Goal: Task Accomplishment & Management: Use online tool/utility

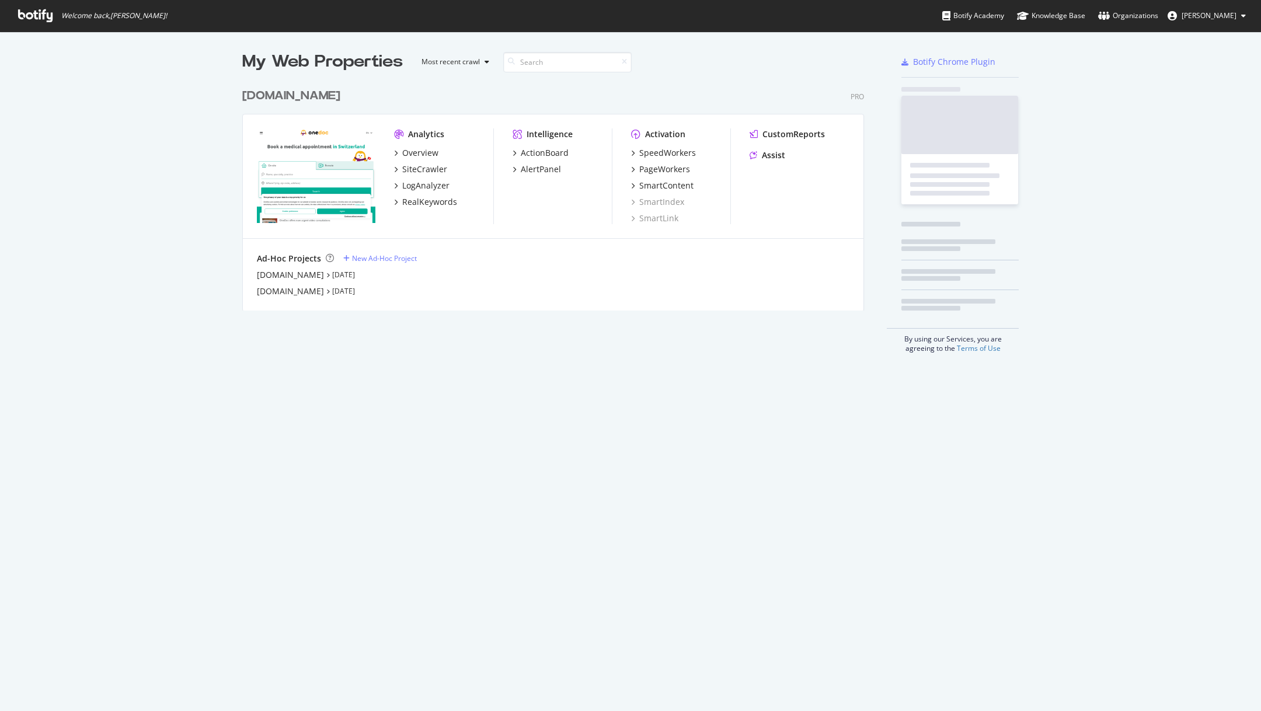
scroll to position [711, 1261]
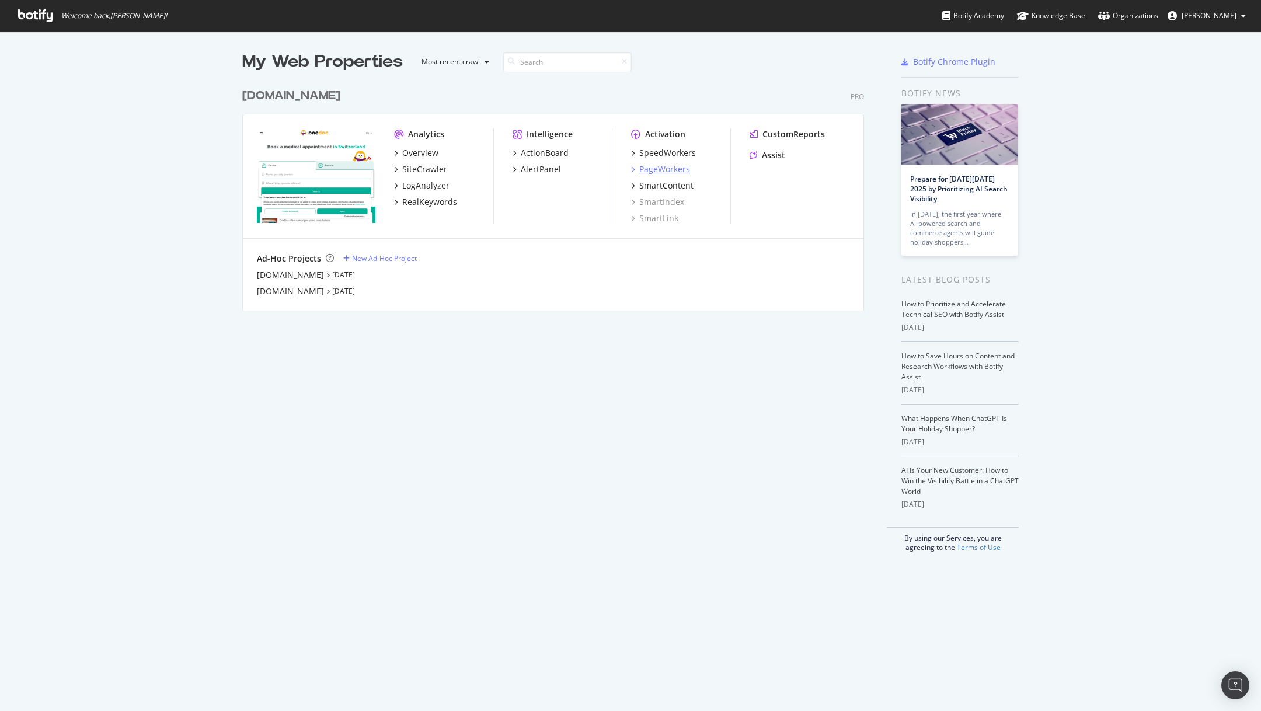
click at [664, 168] on div "PageWorkers" at bounding box center [664, 169] width 51 height 12
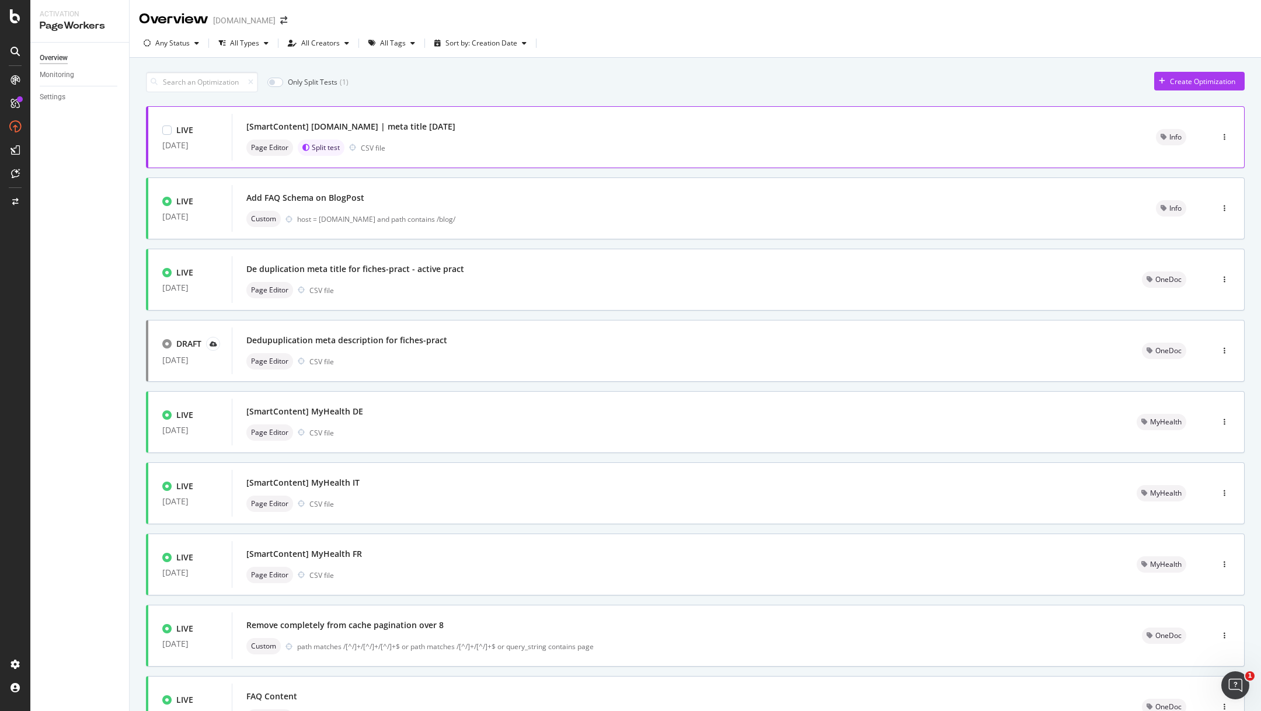
click at [364, 121] on div "[SmartContent] [DOMAIN_NAME] | meta title [DATE]" at bounding box center [350, 127] width 209 height 12
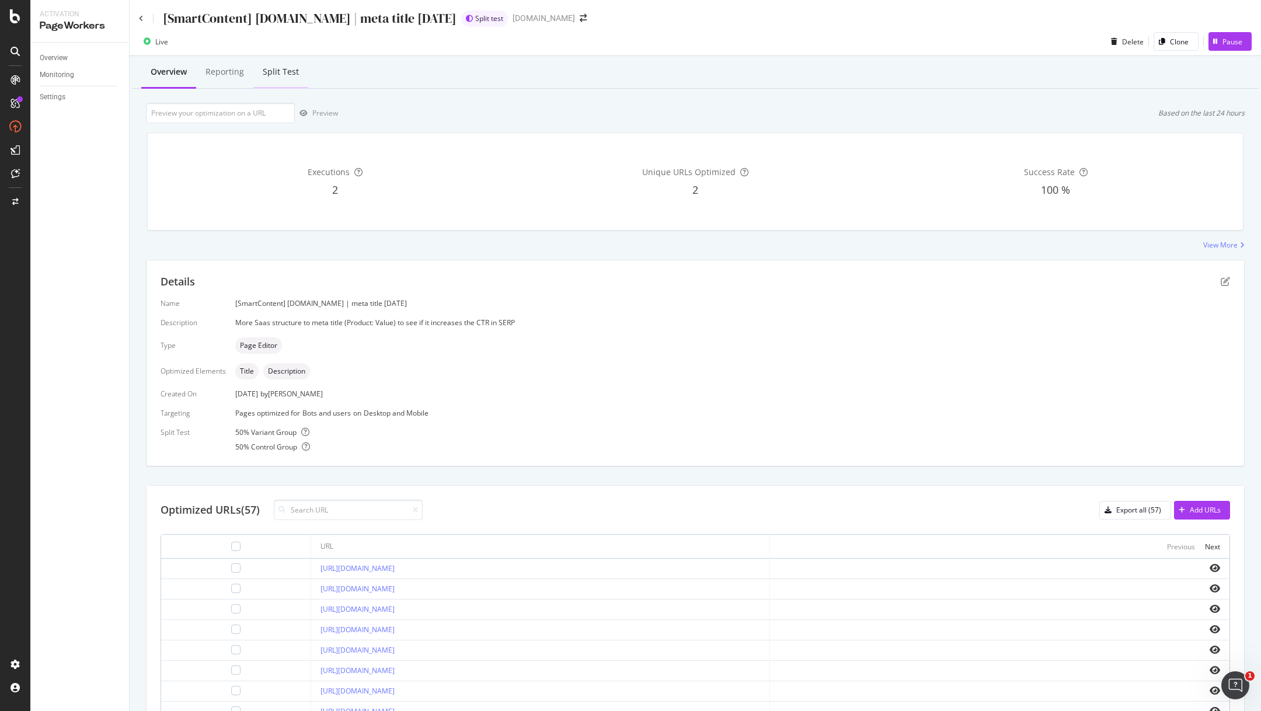
click at [284, 75] on div "Split Test" at bounding box center [281, 72] width 36 height 12
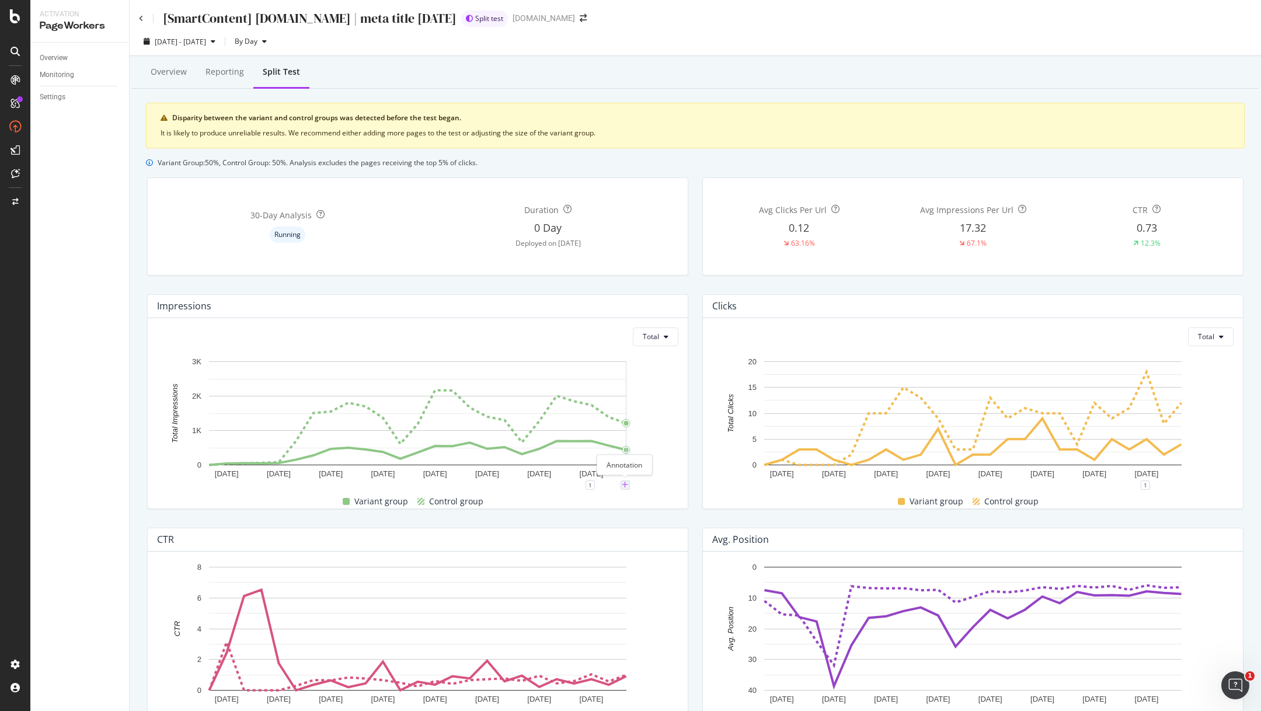
click at [626, 482] on icon "plus" at bounding box center [625, 485] width 6 height 7
click at [640, 381] on input "[DATE]" at bounding box center [610, 377] width 74 height 22
type input "[DATE]"
click at [599, 420] on textarea at bounding box center [625, 415] width 104 height 36
type textarea "PW optim. meta title info. /fr/"
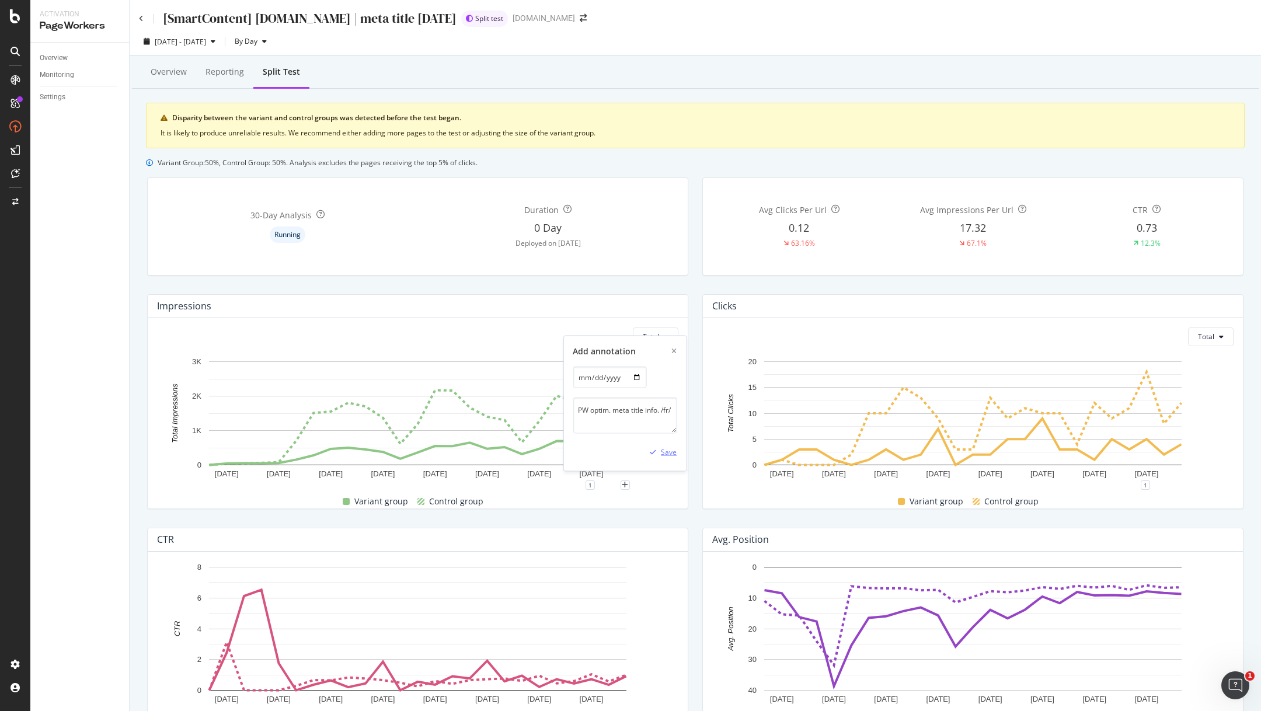
click at [667, 451] on div "Save" at bounding box center [669, 452] width 16 height 10
click at [166, 76] on div "Overview" at bounding box center [169, 72] width 36 height 12
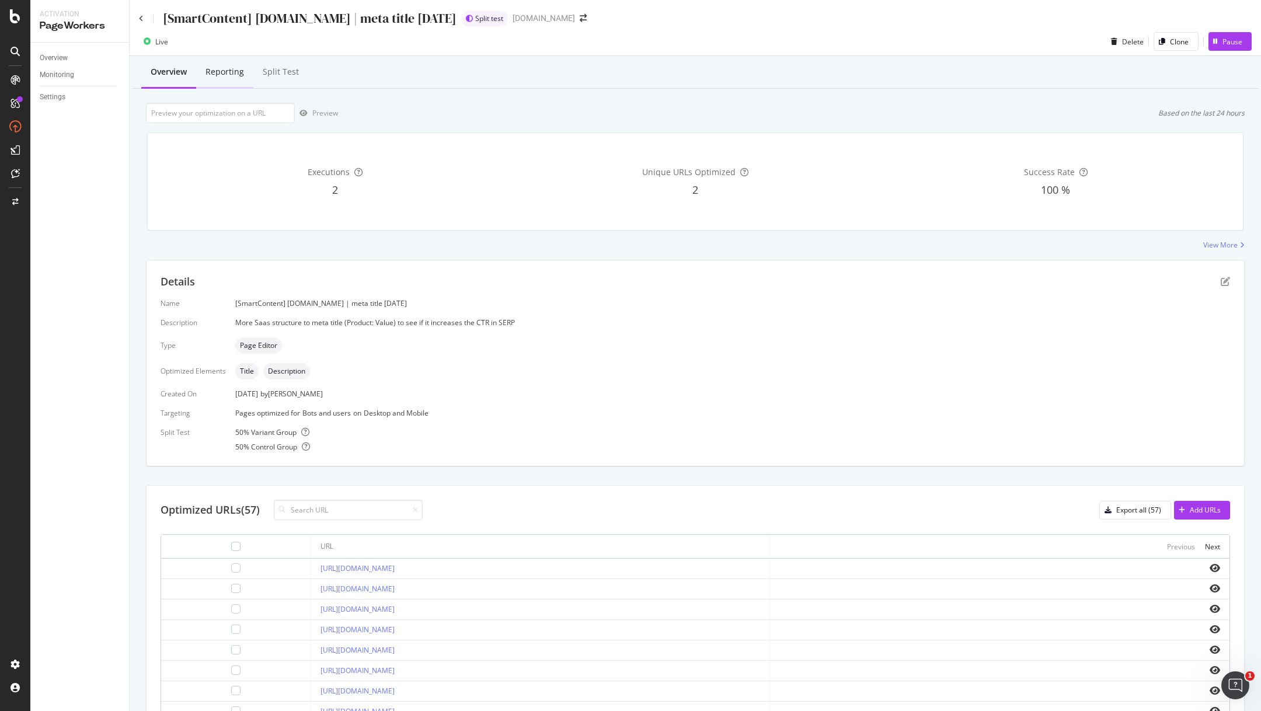
click at [222, 74] on div "Reporting" at bounding box center [224, 72] width 39 height 12
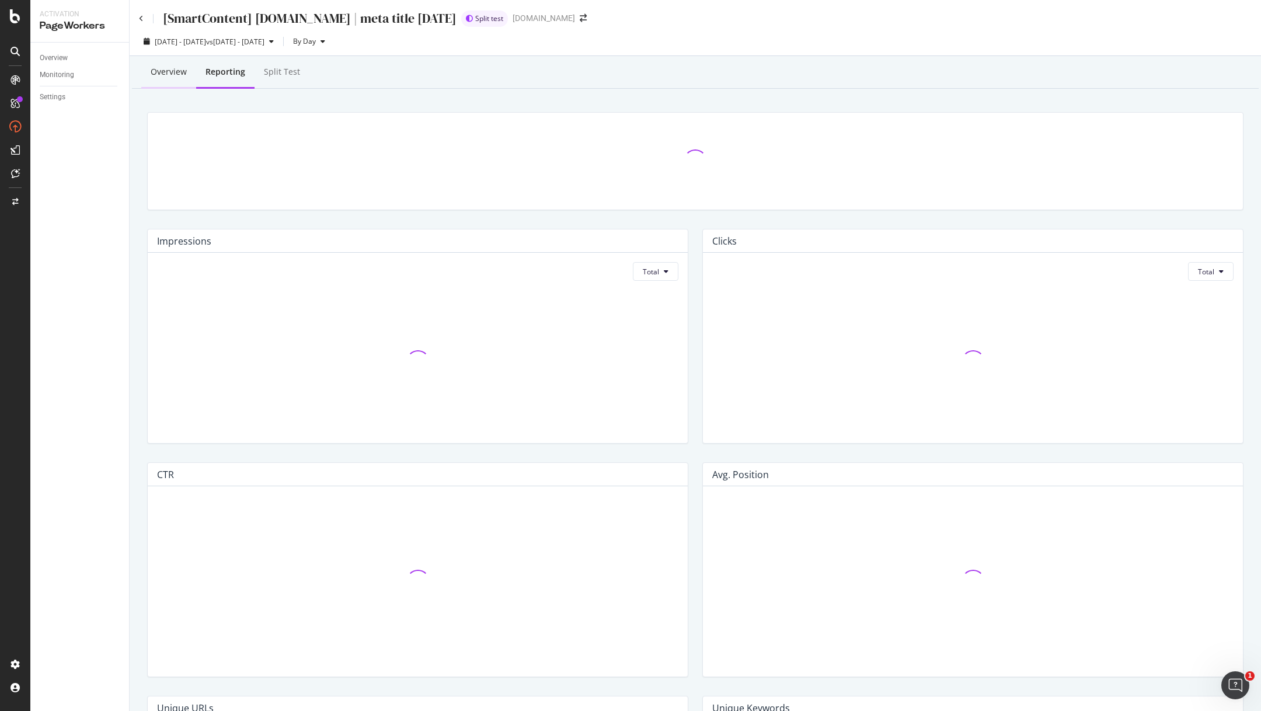
click at [151, 71] on div "Overview" at bounding box center [169, 72] width 36 height 12
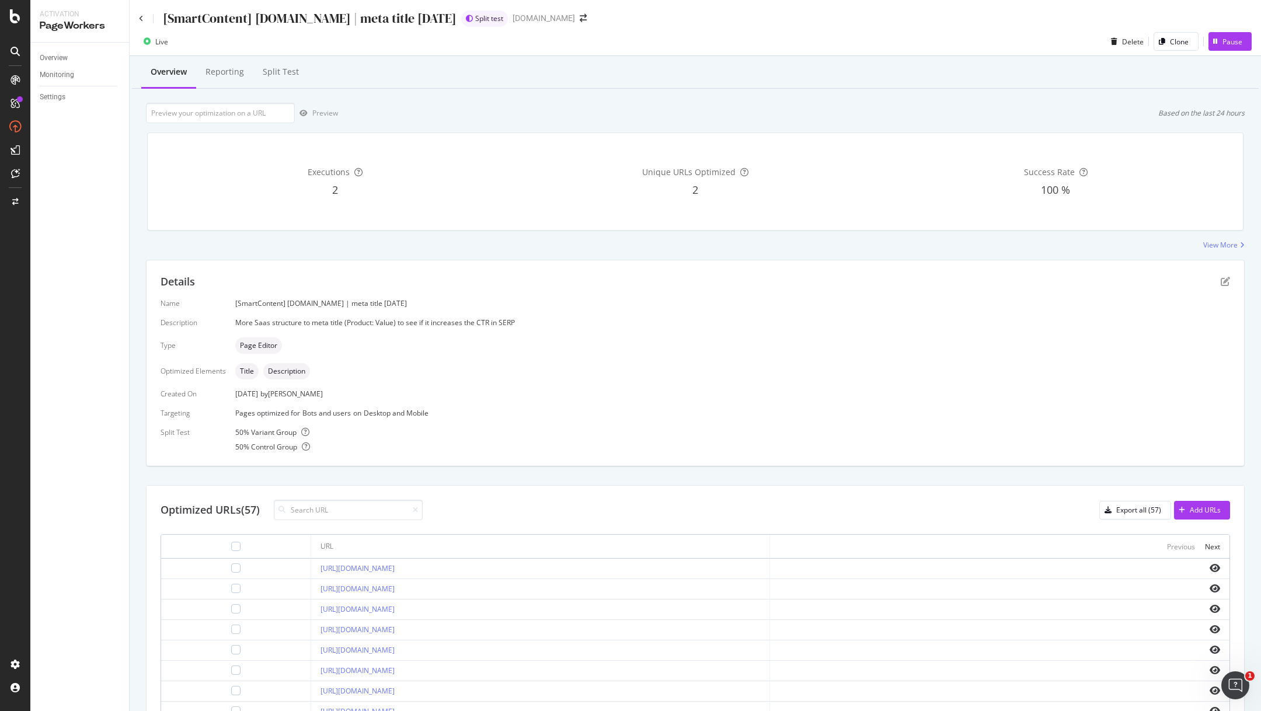
scroll to position [206, 0]
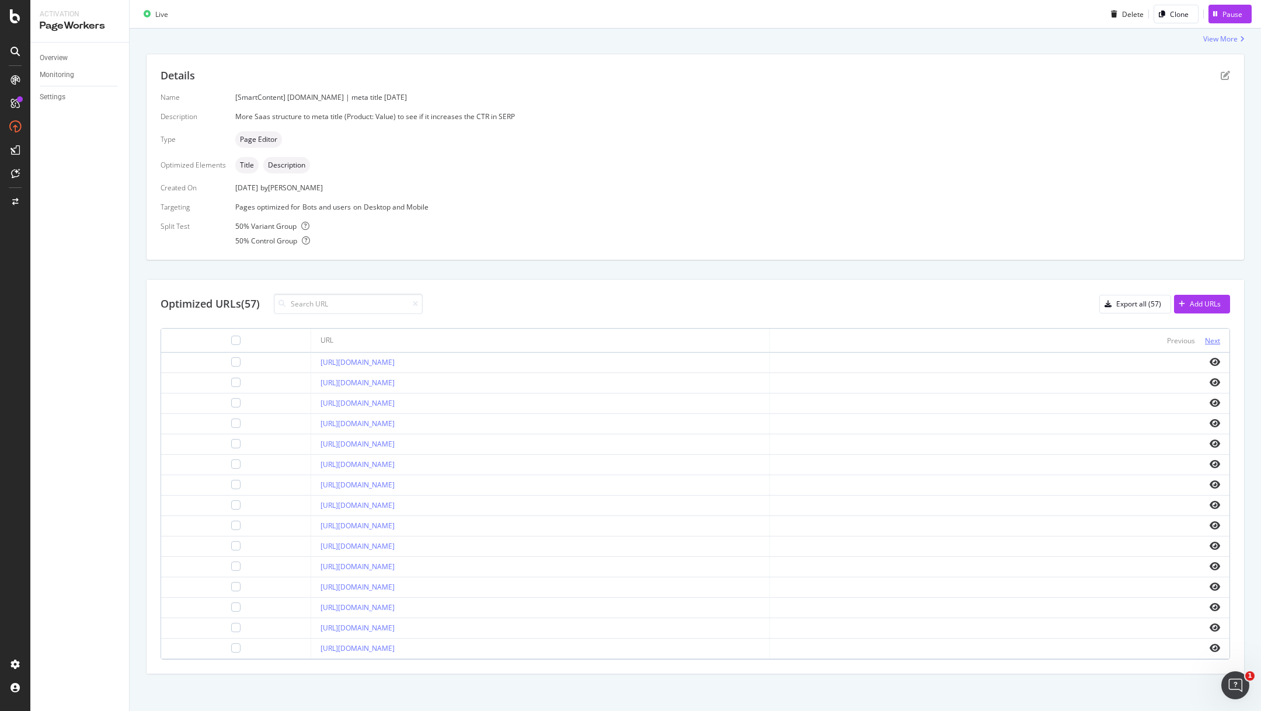
click at [1210, 339] on div "Next" at bounding box center [1212, 341] width 15 height 10
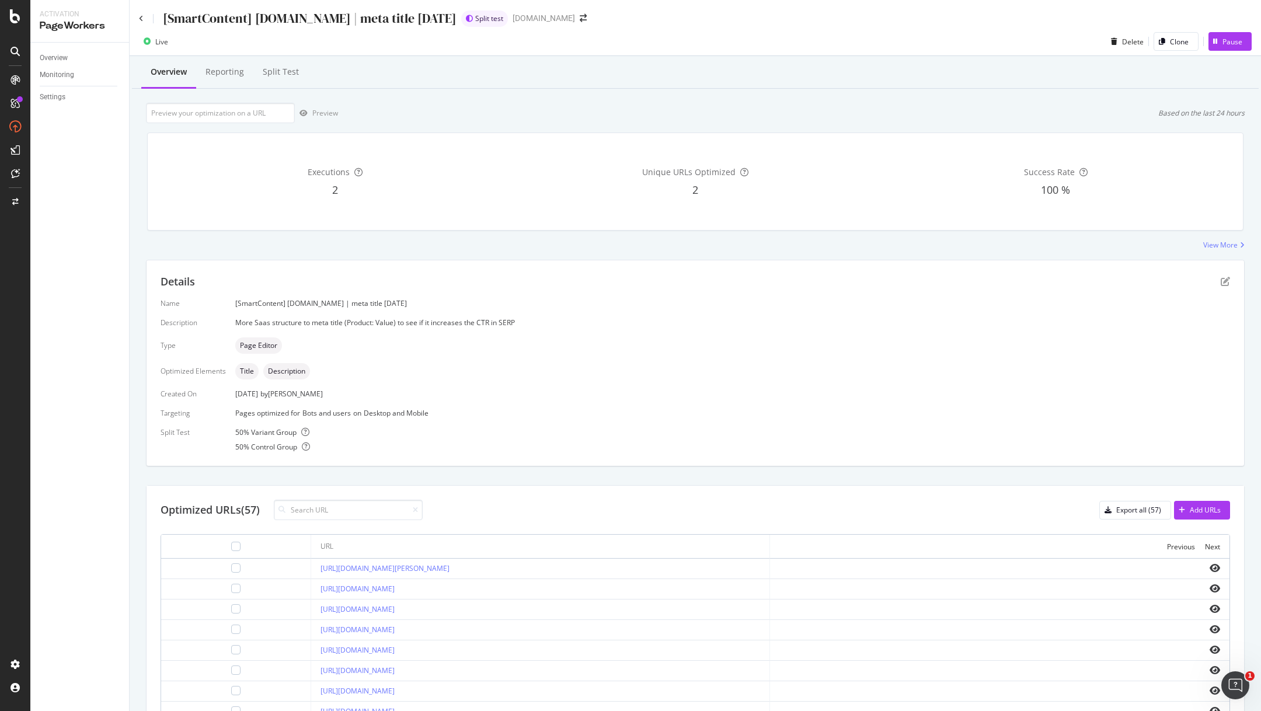
click at [1227, 286] on div "Details" at bounding box center [696, 281] width 1070 height 15
click at [1225, 277] on icon "pen-to-square" at bounding box center [1225, 281] width 9 height 9
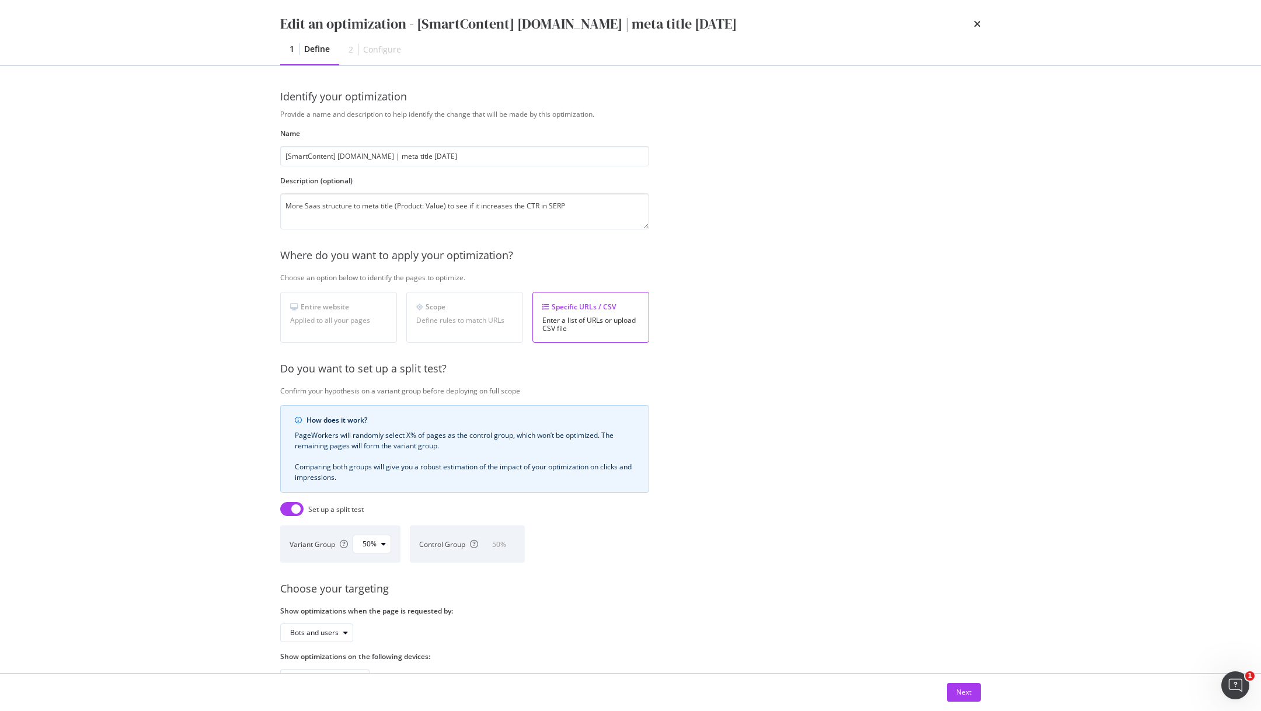
scroll to position [37, 0]
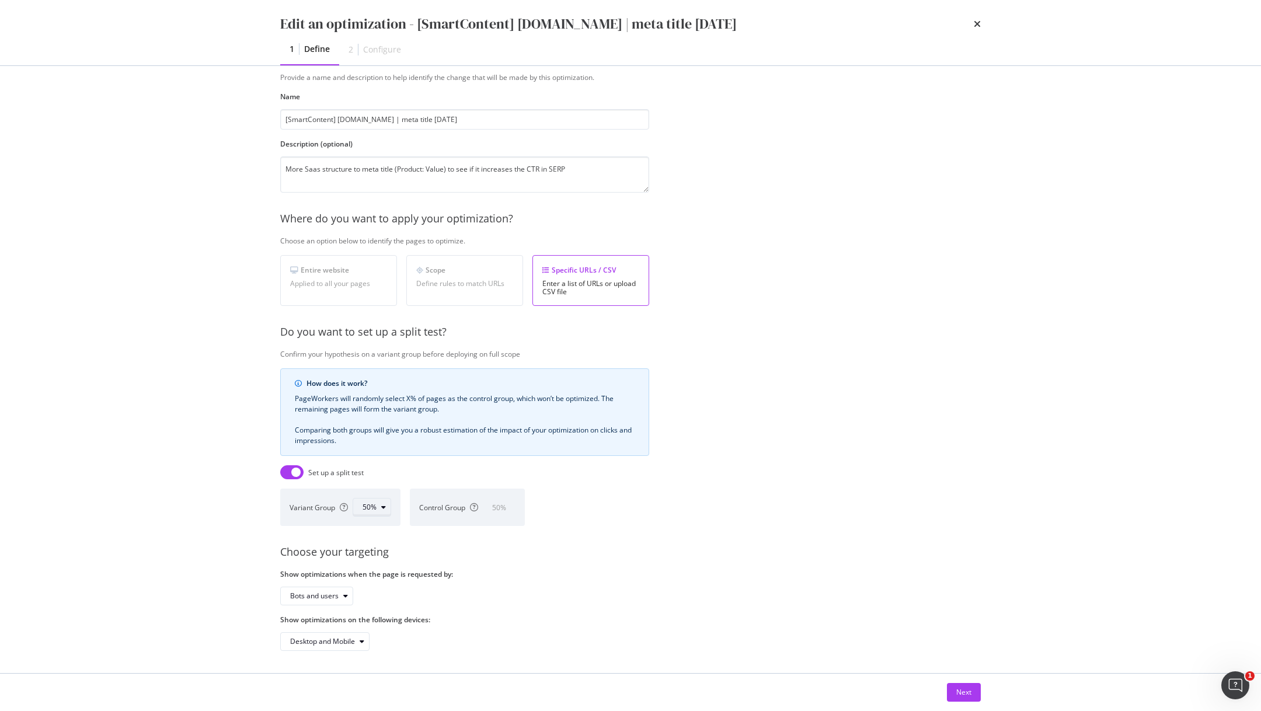
click at [385, 507] on icon "modal" at bounding box center [383, 507] width 5 height 7
click at [377, 582] on div "70%" at bounding box center [375, 584] width 14 height 10
click at [632, 492] on div "Variant Group 70% Control Group 30 %" at bounding box center [464, 507] width 369 height 37
click at [955, 693] on button "Next" at bounding box center [964, 692] width 34 height 19
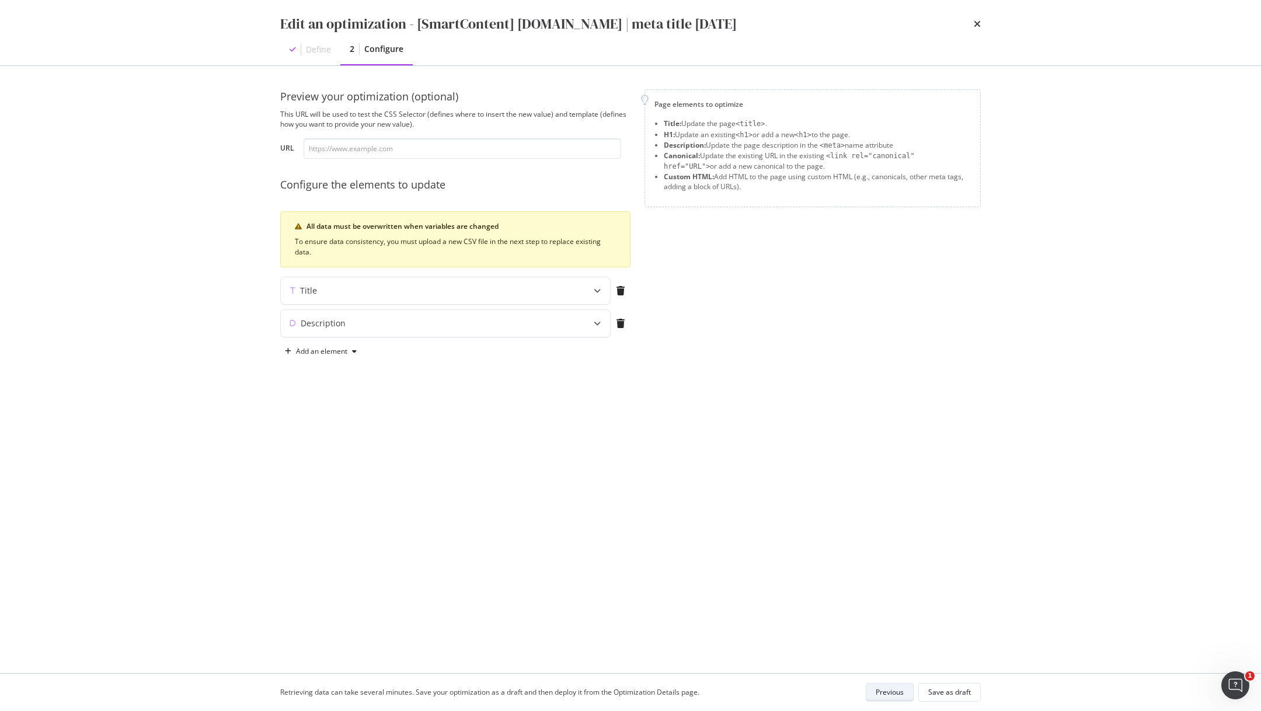
scroll to position [0, 0]
click at [592, 291] on div "modal" at bounding box center [597, 290] width 26 height 27
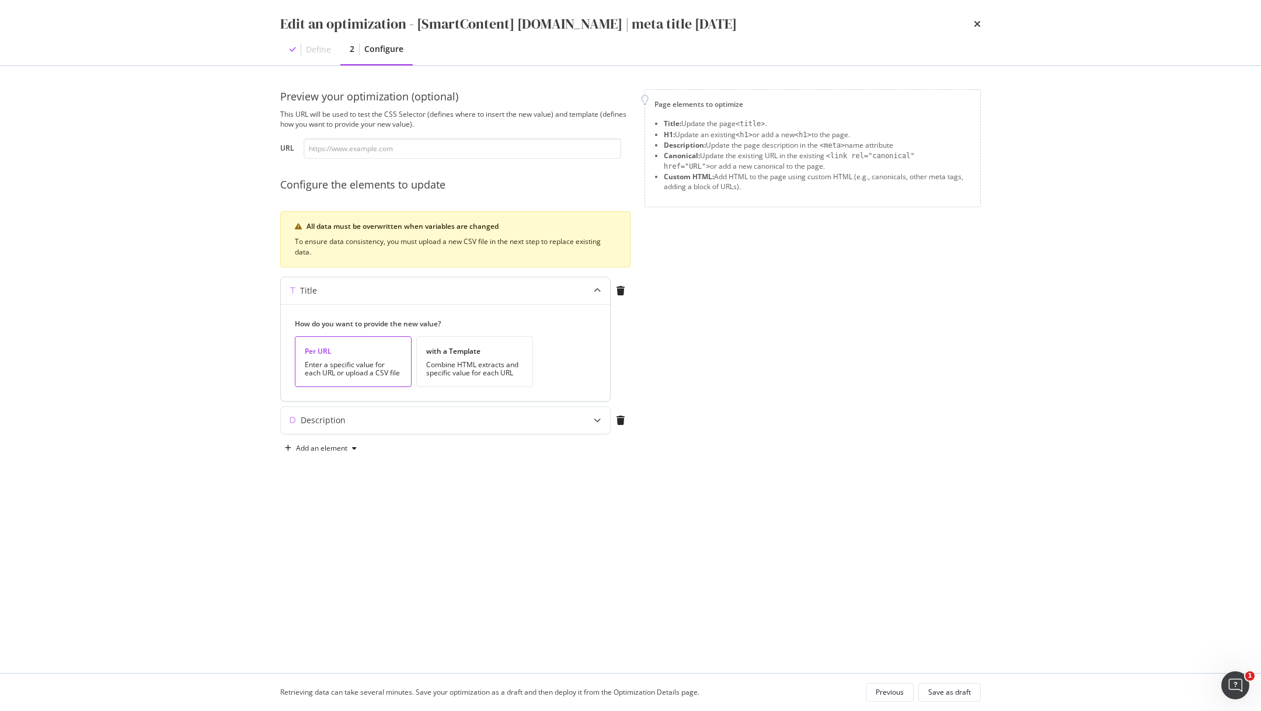
click at [592, 291] on div "modal" at bounding box center [597, 290] width 26 height 27
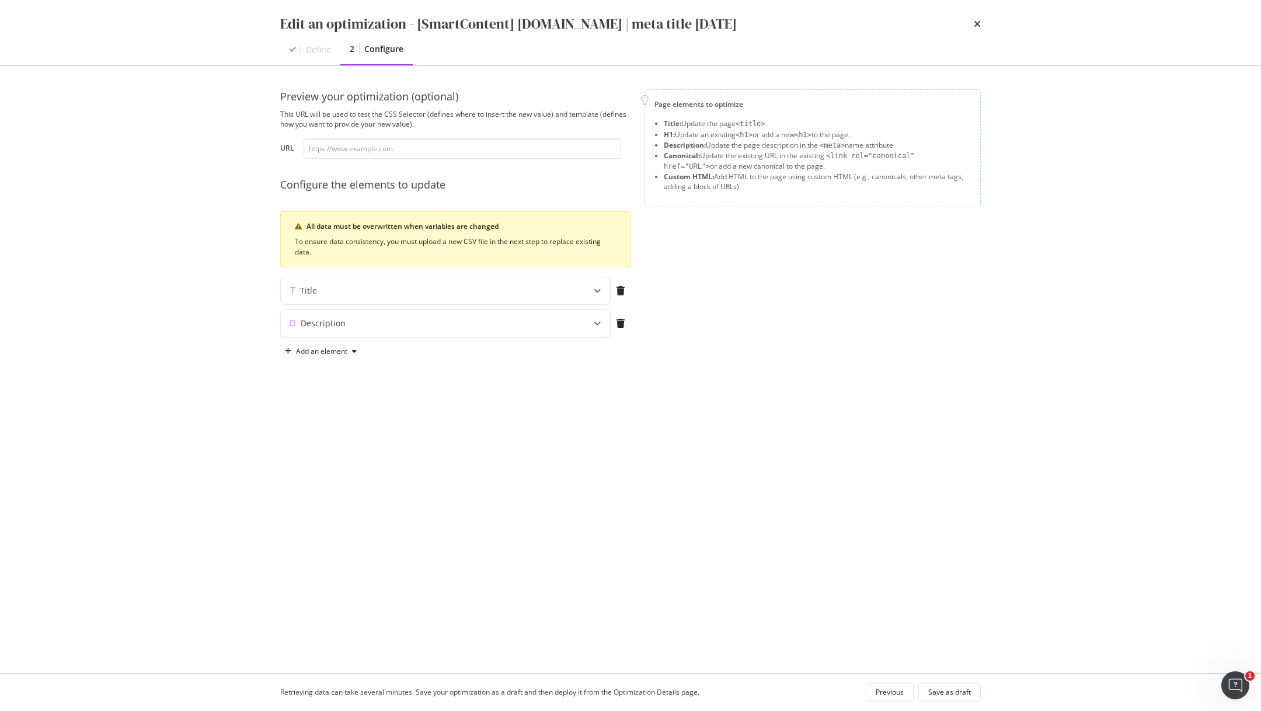
drag, startPoint x: 940, startPoint y: 693, endPoint x: 886, endPoint y: 346, distance: 351.5
click at [886, 346] on div "Edit an optimization - [SmartContent] [DOMAIN_NAME] | meta title [DATE] Define …" at bounding box center [630, 355] width 1261 height 711
click at [970, 693] on div "Save as draft" at bounding box center [949, 692] width 43 height 10
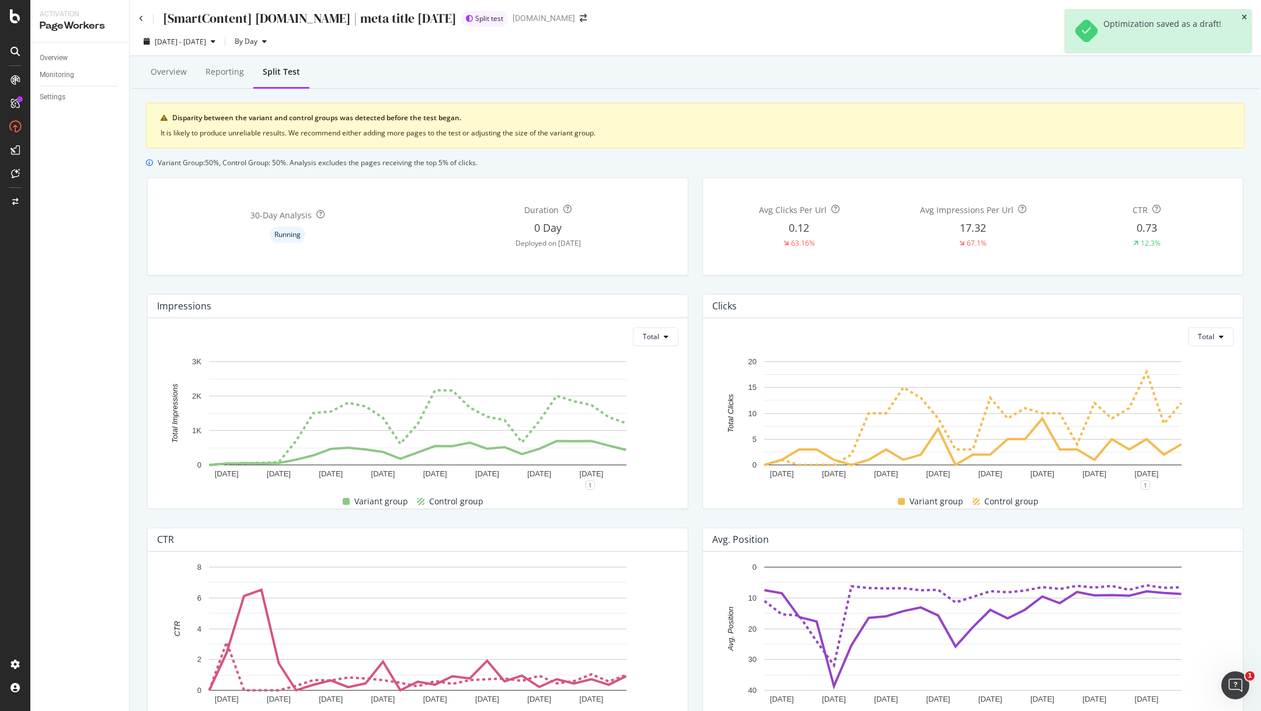
click at [1243, 18] on icon "close toast" at bounding box center [1244, 17] width 5 height 7
click at [166, 75] on div "Overview" at bounding box center [169, 72] width 36 height 12
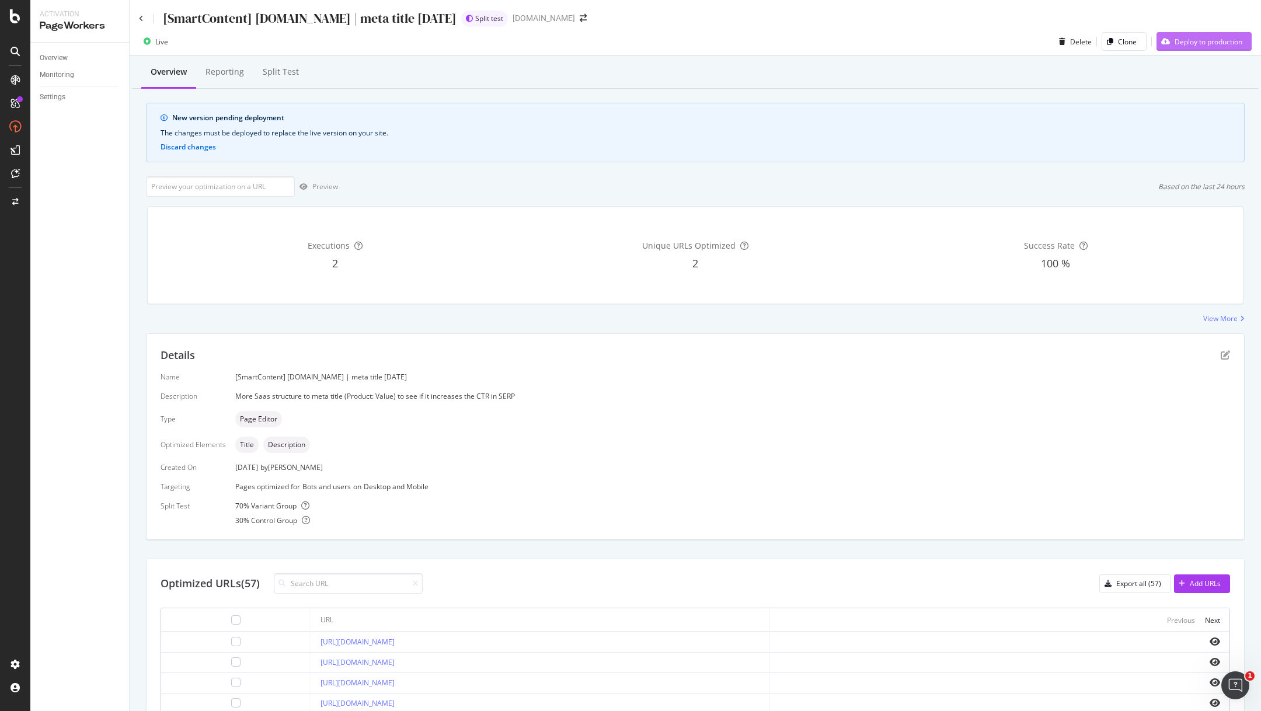
click at [1222, 41] on div "Deploy to production" at bounding box center [1209, 42] width 68 height 10
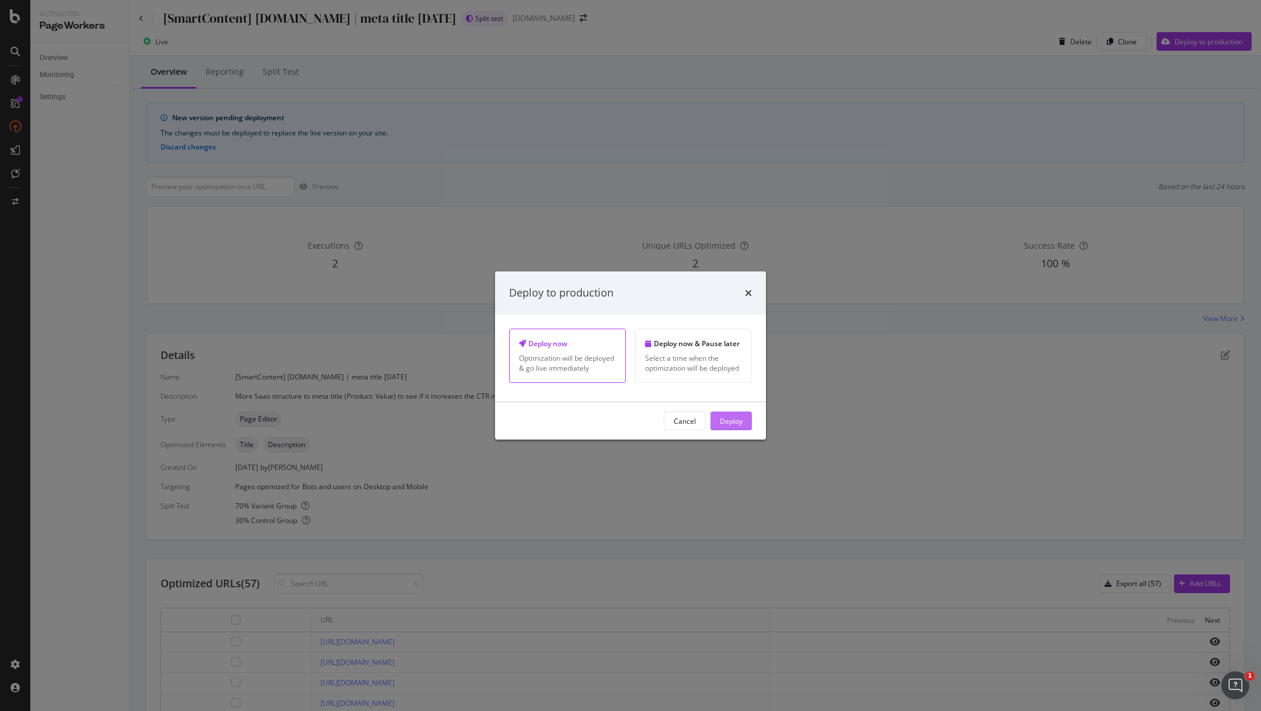
click at [732, 416] on div "Deploy" at bounding box center [731, 421] width 23 height 10
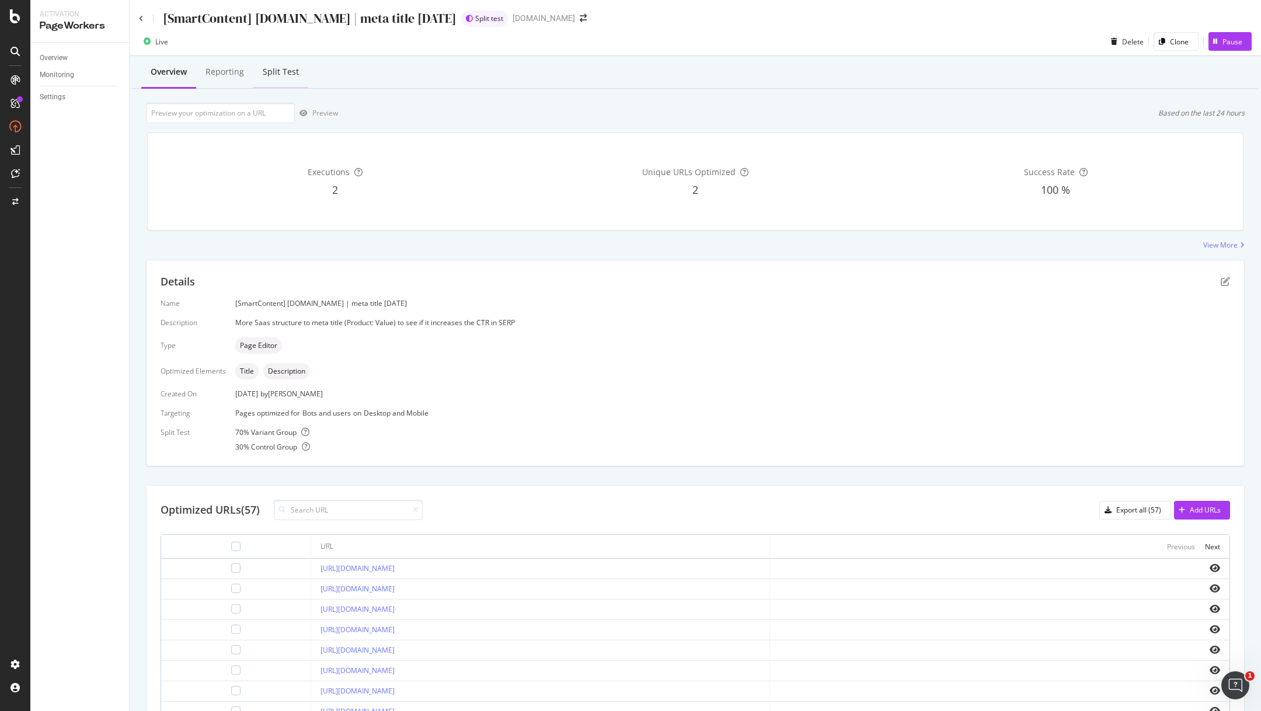
click at [273, 73] on div "Split Test" at bounding box center [281, 72] width 36 height 12
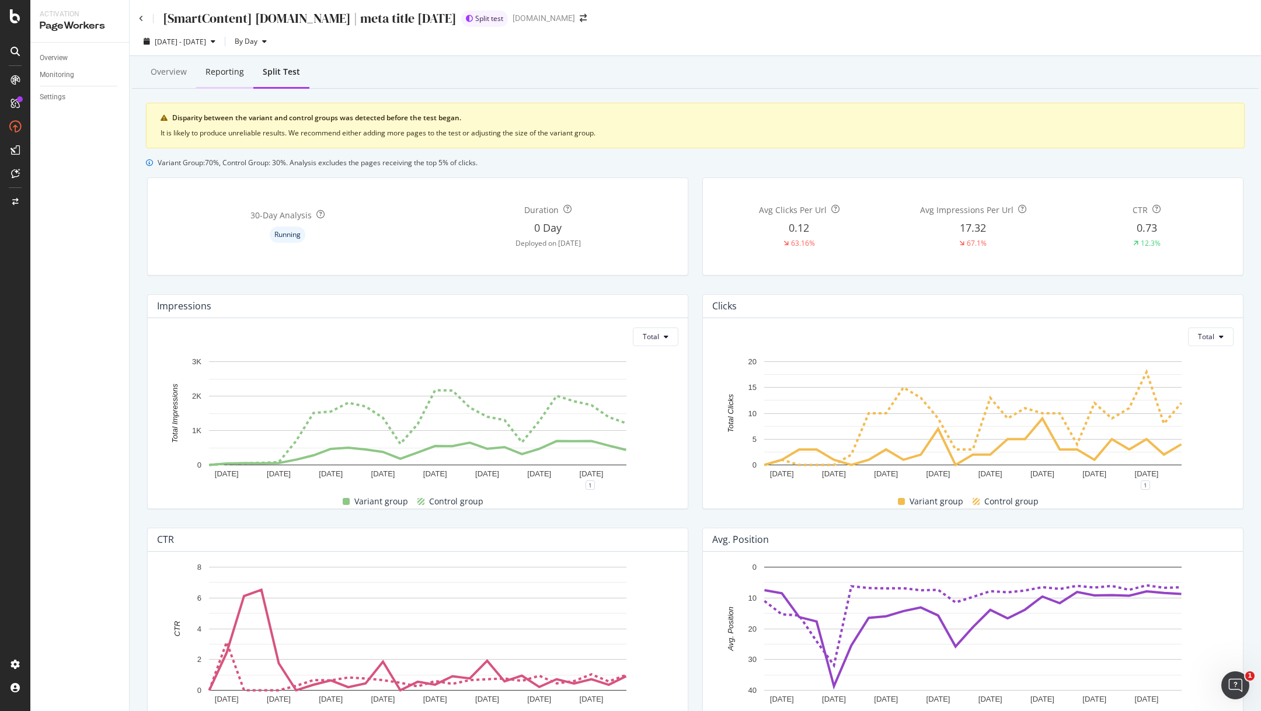
click at [214, 77] on div "Reporting" at bounding box center [224, 72] width 39 height 12
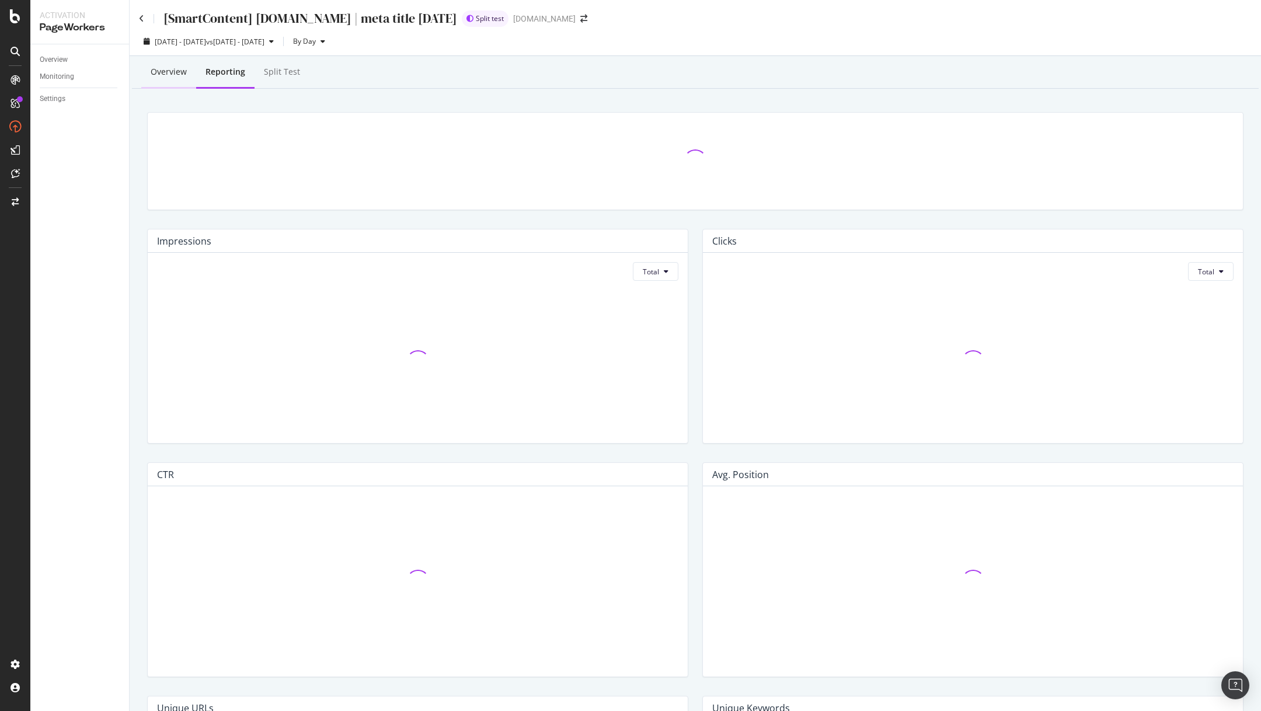
click at [167, 67] on div "Overview" at bounding box center [169, 72] width 36 height 12
